Goal: Navigation & Orientation: Find specific page/section

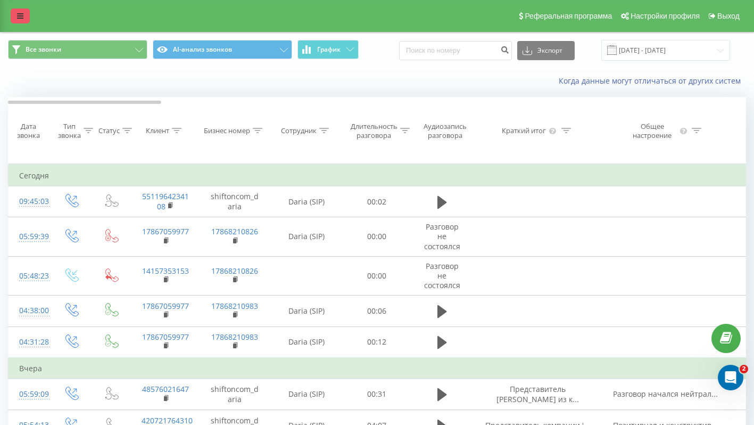
click at [24, 19] on link at bounding box center [20, 16] width 19 height 15
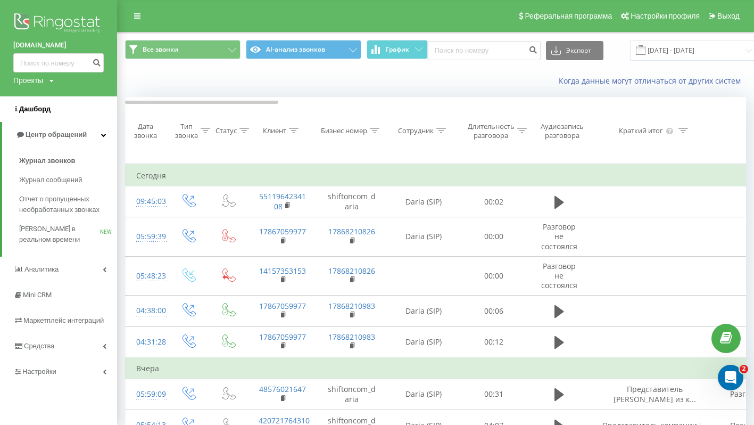
click at [52, 111] on link "Дашборд" at bounding box center [58, 109] width 117 height 26
